Goal: Transaction & Acquisition: Book appointment/travel/reservation

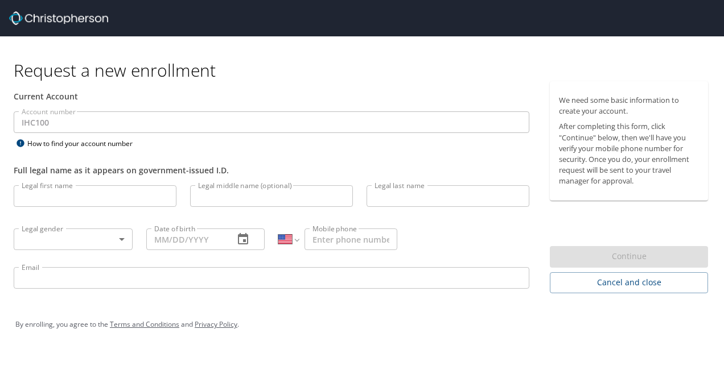
select select "US"
click at [93, 195] on input "Legal first name" at bounding box center [95, 196] width 163 height 22
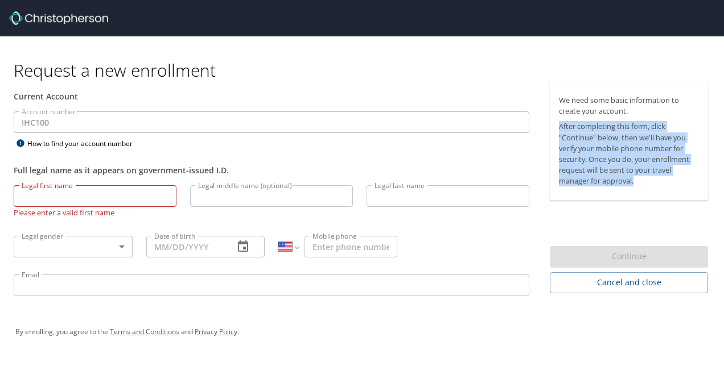
drag, startPoint x: 559, startPoint y: 129, endPoint x: 637, endPoint y: 183, distance: 95.6
click at [637, 183] on p "After completing this form, click "Continue" below, then we'll have you verify …" at bounding box center [629, 153] width 140 height 65
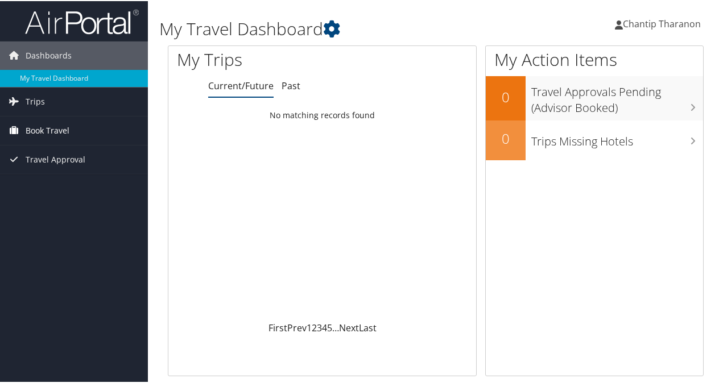
click at [72, 122] on link "Book Travel" at bounding box center [74, 129] width 148 height 28
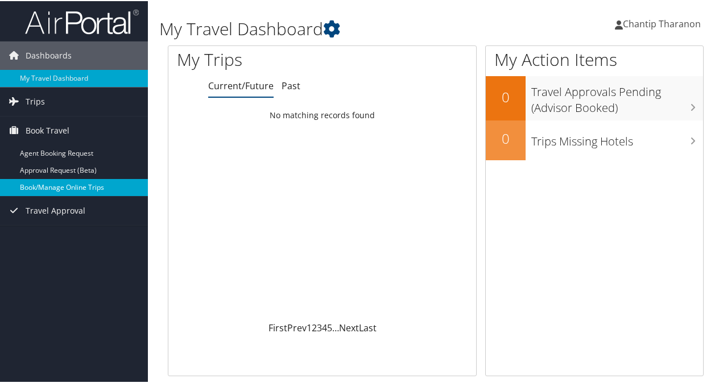
click at [47, 186] on link "Book/Manage Online Trips" at bounding box center [74, 186] width 148 height 17
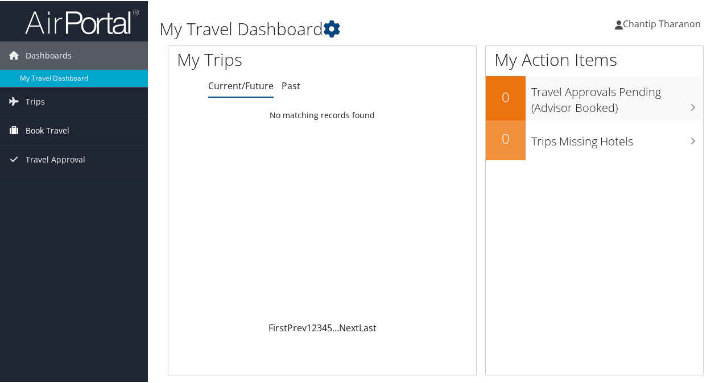
click at [38, 122] on span "Book Travel" at bounding box center [48, 129] width 44 height 28
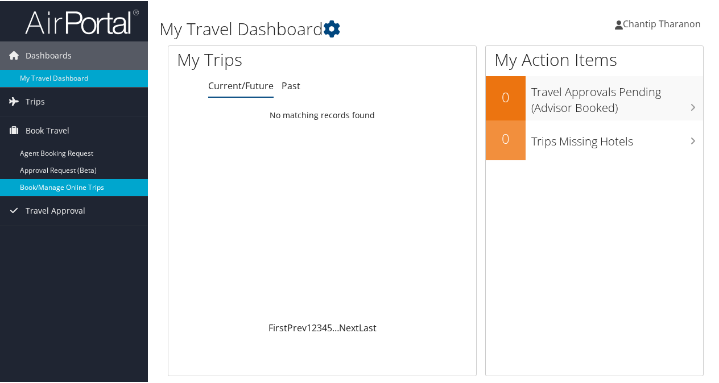
click at [54, 185] on link "Book/Manage Online Trips" at bounding box center [74, 186] width 148 height 17
